Goal: Book appointment/travel/reservation

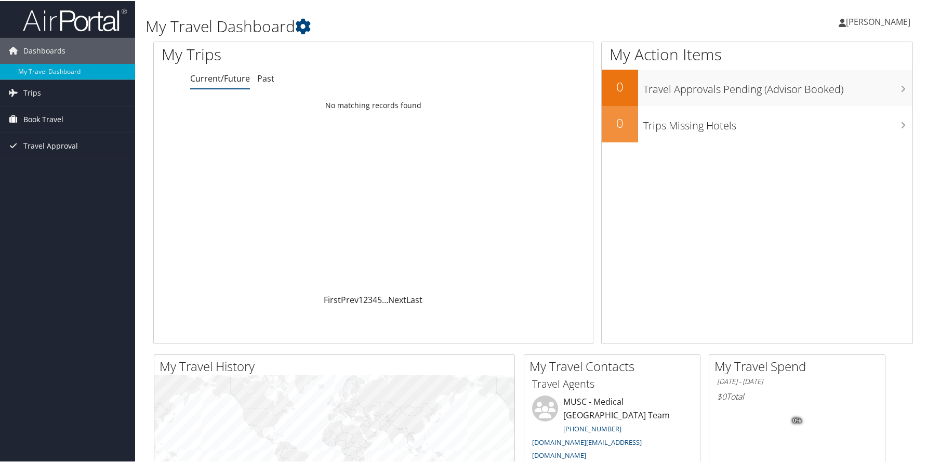
click at [49, 119] on span "Book Travel" at bounding box center [43, 118] width 40 height 26
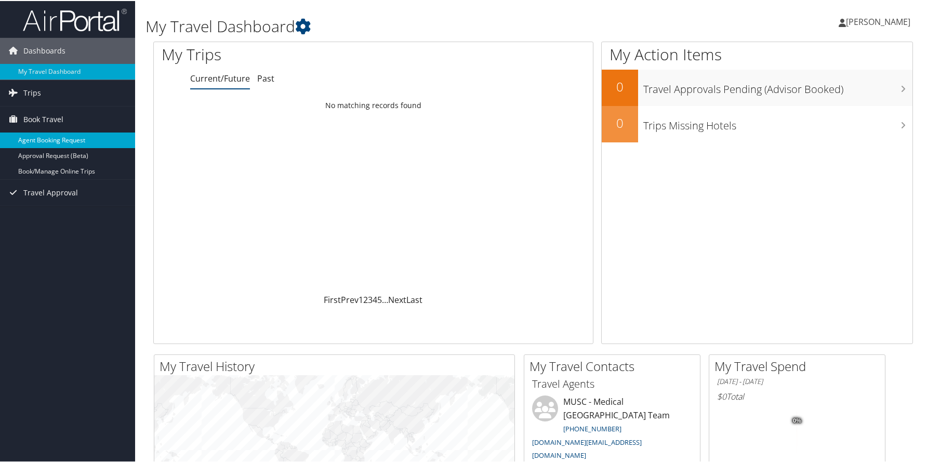
click at [76, 140] on link "Agent Booking Request" at bounding box center [67, 139] width 135 height 16
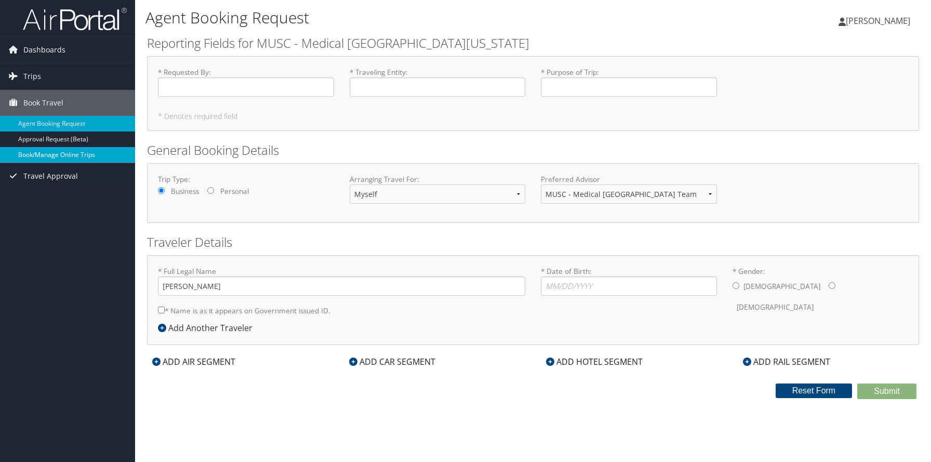
click at [72, 158] on link "Book/Manage Online Trips" at bounding box center [67, 155] width 135 height 16
